Goal: Task Accomplishment & Management: Manage account settings

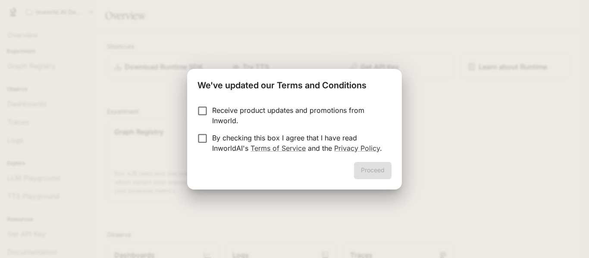
click at [248, 114] on p "Receive product updates and promotions from Inworld." at bounding box center [298, 115] width 173 height 21
click at [249, 142] on p "By checking this box I agree that I have read InworldAI's Terms of Service and …" at bounding box center [298, 143] width 173 height 21
click at [378, 175] on button "Proceed" at bounding box center [373, 170] width 38 height 17
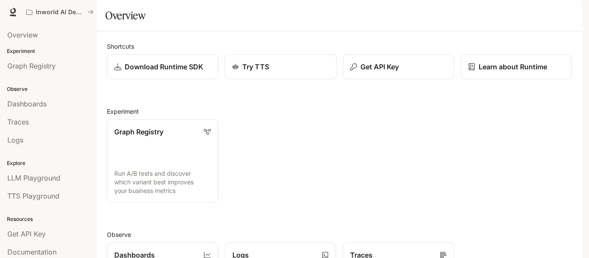
click at [295, 72] on div "Try TTS" at bounding box center [280, 67] width 97 height 10
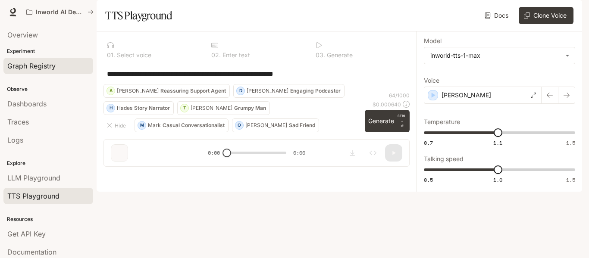
click at [49, 69] on span "Graph Registry" at bounding box center [31, 66] width 48 height 10
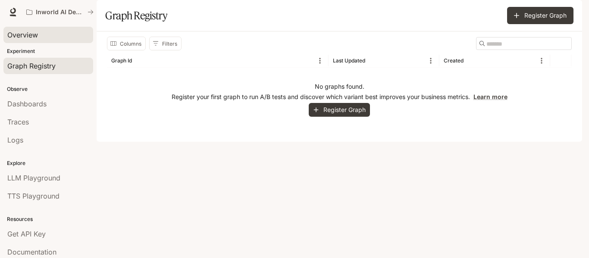
click at [39, 38] on div "Overview" at bounding box center [48, 35] width 82 height 10
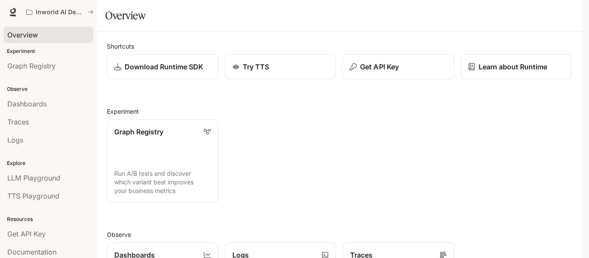
click at [408, 80] on button "Get API Key" at bounding box center [399, 66] width 112 height 25
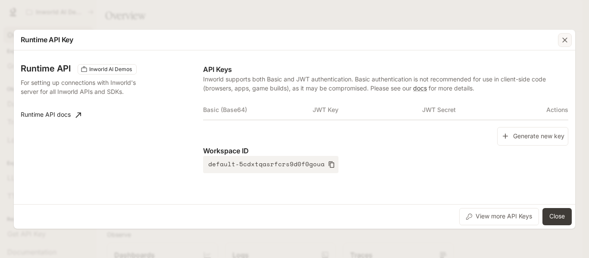
click at [563, 41] on icon "button" at bounding box center [565, 40] width 9 height 9
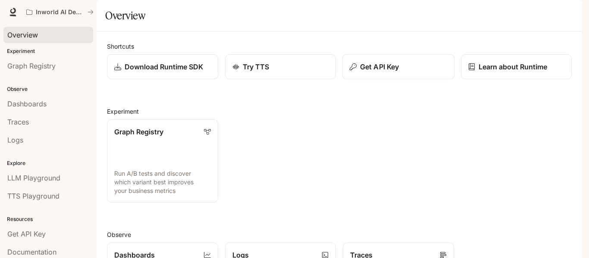
click at [413, 72] on div "Get API Key" at bounding box center [398, 67] width 97 height 10
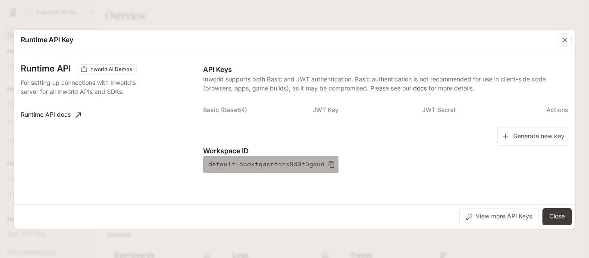
click at [328, 167] on icon "button" at bounding box center [331, 164] width 7 height 7
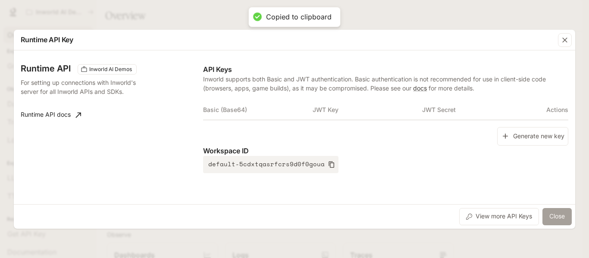
click at [551, 219] on button "Close" at bounding box center [557, 216] width 29 height 17
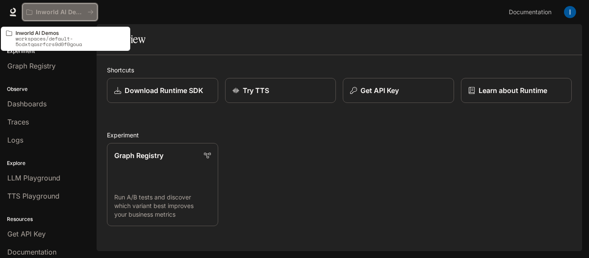
click at [73, 11] on p "Inworld AI Demos" at bounding box center [60, 12] width 48 height 7
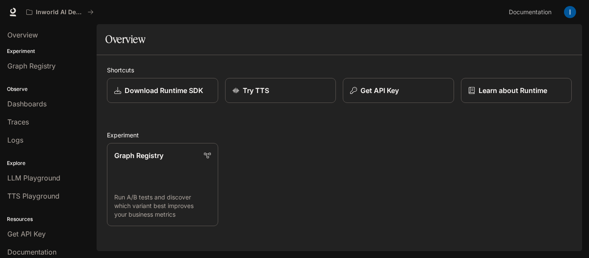
click at [572, 12] on img "button" at bounding box center [570, 12] width 12 height 12
